Goal: Task Accomplishment & Management: Manage account settings

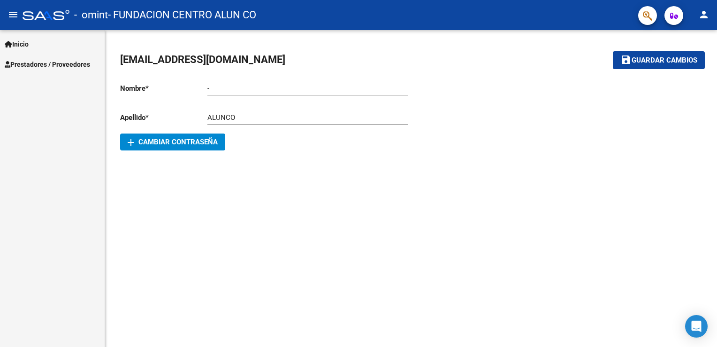
click at [82, 68] on span "Prestadores / Proveedores" at bounding box center [47, 64] width 85 height 10
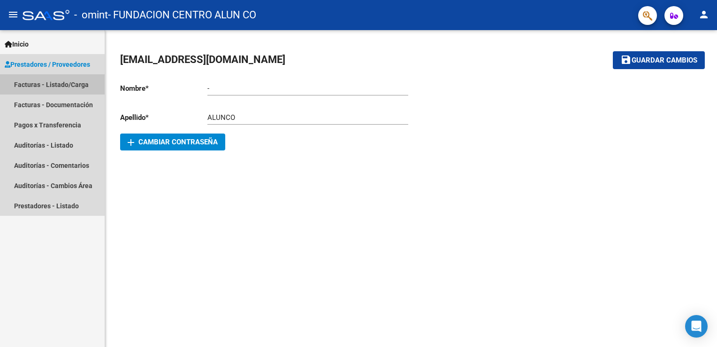
click at [75, 80] on link "Facturas - Listado/Carga" at bounding box center [52, 84] width 105 height 20
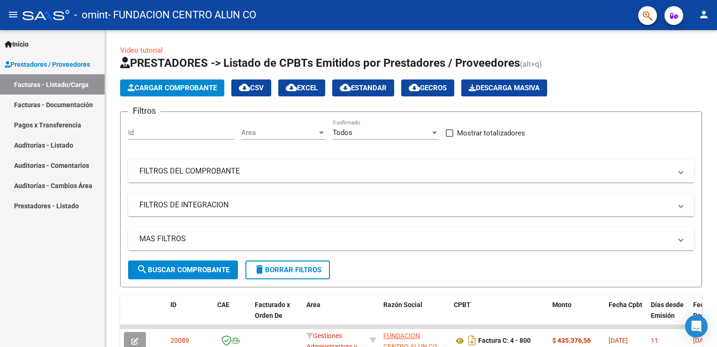
click at [707, 22] on button "person" at bounding box center [704, 15] width 19 height 19
click at [689, 67] on button "exit_to_app Salir" at bounding box center [684, 62] width 57 height 23
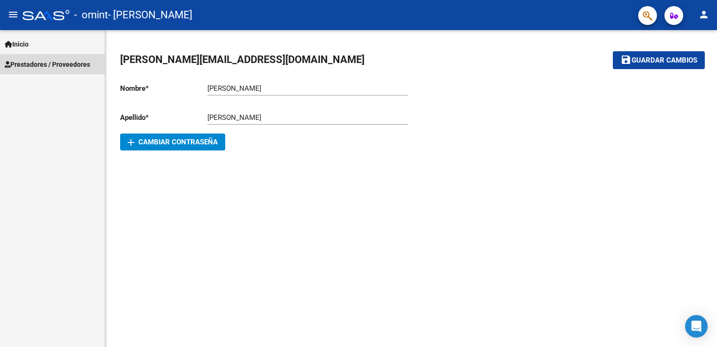
click at [45, 69] on link "Prestadores / Proveedores" at bounding box center [52, 64] width 105 height 20
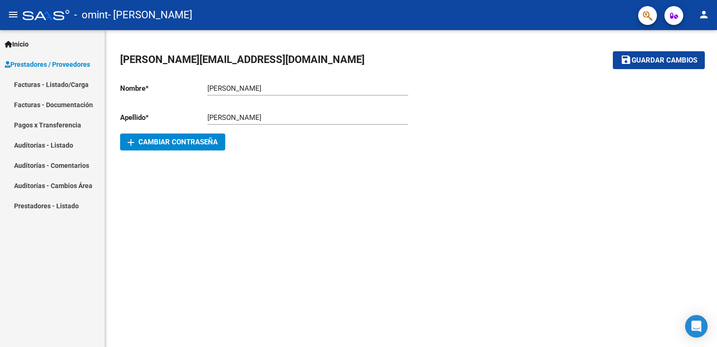
click at [54, 85] on link "Facturas - Listado/Carga" at bounding box center [52, 84] width 105 height 20
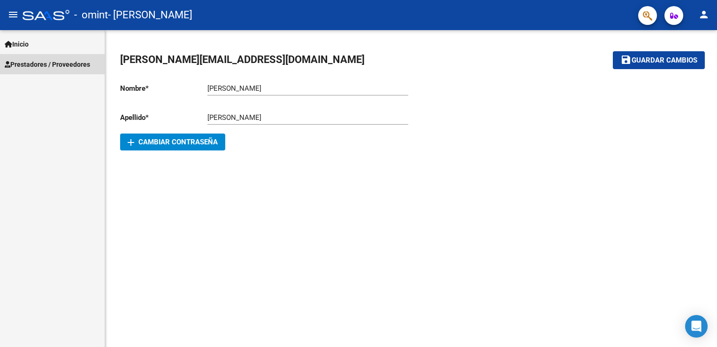
click at [80, 70] on link "Prestadores / Proveedores" at bounding box center [52, 64] width 105 height 20
click at [71, 68] on span "Prestadores / Proveedores" at bounding box center [47, 64] width 85 height 10
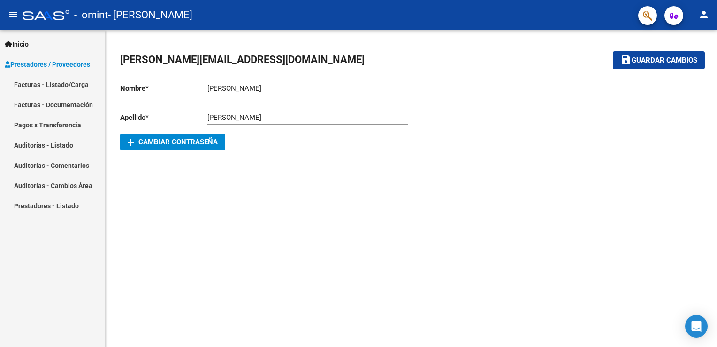
click at [69, 82] on link "Facturas - Listado/Carga" at bounding box center [52, 84] width 105 height 20
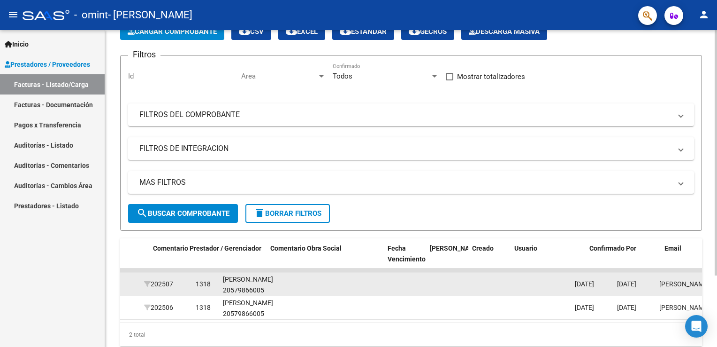
scroll to position [0, 1397]
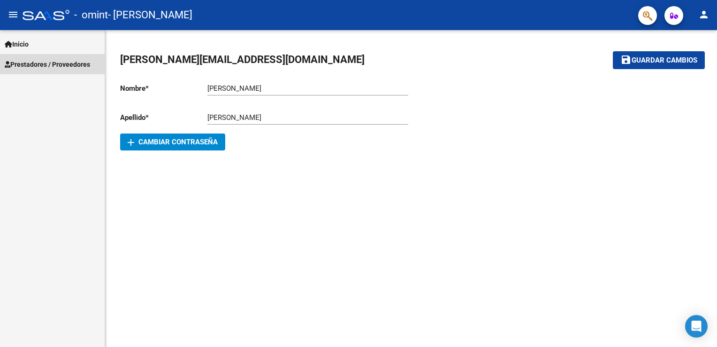
click at [62, 61] on span "Prestadores / Proveedores" at bounding box center [47, 64] width 85 height 10
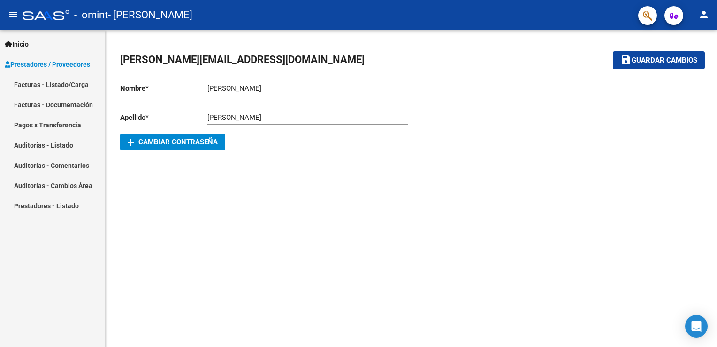
click at [56, 85] on link "Facturas - Listado/Carga" at bounding box center [52, 84] width 105 height 20
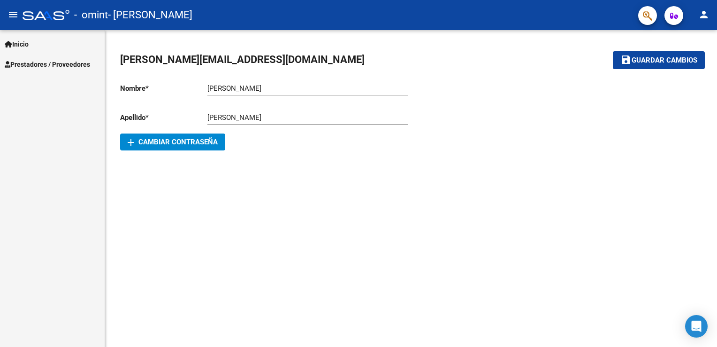
click at [64, 64] on span "Prestadores / Proveedores" at bounding box center [47, 64] width 85 height 10
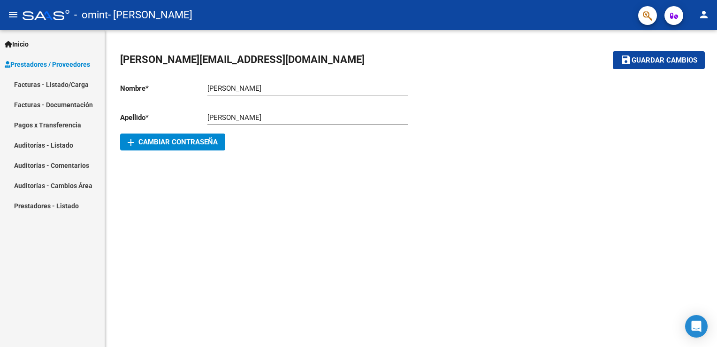
click at [77, 81] on link "Facturas - Listado/Carga" at bounding box center [52, 84] width 105 height 20
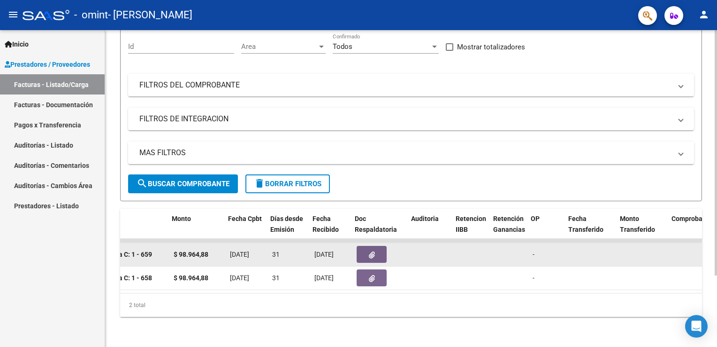
scroll to position [0, 381]
click at [377, 249] on button "button" at bounding box center [370, 254] width 30 height 17
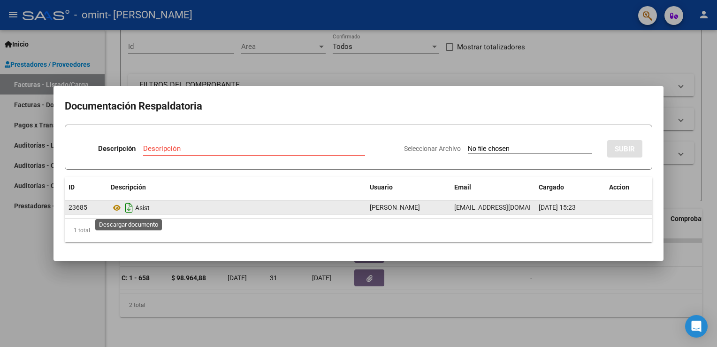
click at [128, 213] on icon "Descargar documento" at bounding box center [129, 207] width 12 height 15
